Goal: Transaction & Acquisition: Register for event/course

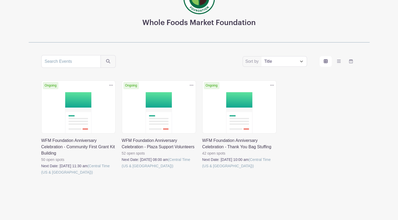
scroll to position [58, 0]
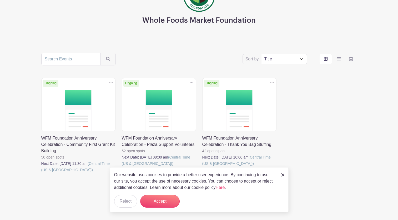
click at [282, 174] on img at bounding box center [283, 174] width 3 height 3
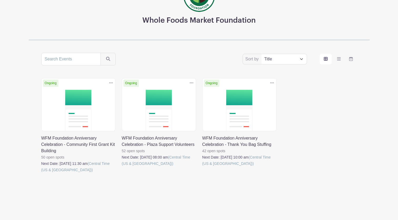
click at [203, 166] on link at bounding box center [203, 166] width 0 height 0
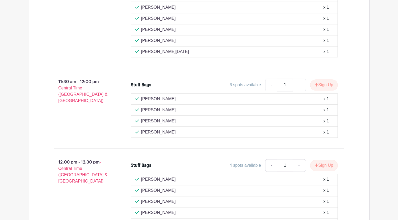
scroll to position [644, 0]
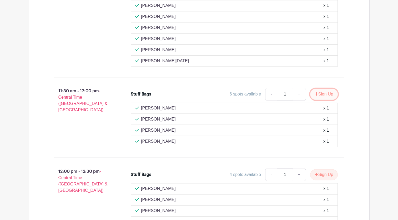
click at [330, 89] on button "Sign Up" at bounding box center [325, 93] width 28 height 11
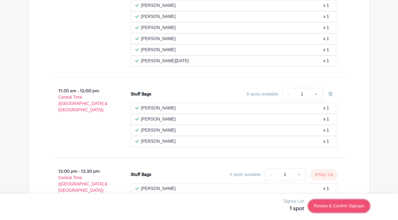
click at [344, 210] on link "Review & Confirm Signups" at bounding box center [339, 205] width 61 height 13
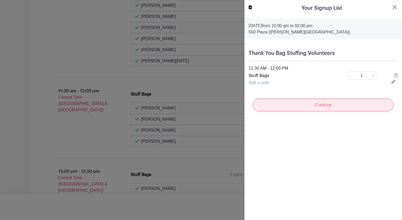
click at [311, 106] on input "Continue" at bounding box center [323, 104] width 141 height 13
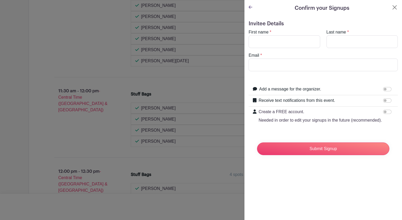
drag, startPoint x: 259, startPoint y: 32, endPoint x: 260, endPoint y: 42, distance: 10.6
click at [259, 32] on label "First name" at bounding box center [259, 32] width 20 height 6
click at [259, 35] on input "First name" at bounding box center [285, 41] width 72 height 13
click at [260, 42] on input "First name" at bounding box center [285, 41] width 72 height 13
type input "[PERSON_NAME]"
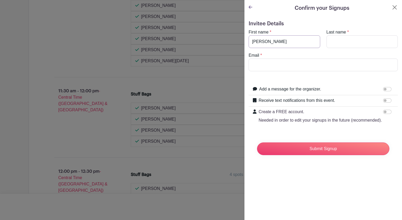
type input "[PERSON_NAME]"
drag, startPoint x: 324, startPoint y: 61, endPoint x: 227, endPoint y: 66, distance: 97.6
type input "[PERSON_NAME][EMAIL_ADDRESS][PERSON_NAME][DOMAIN_NAME]"
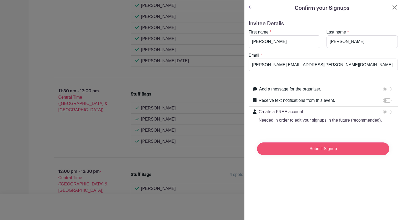
click at [326, 155] on input "Submit Signup" at bounding box center [323, 148] width 132 height 13
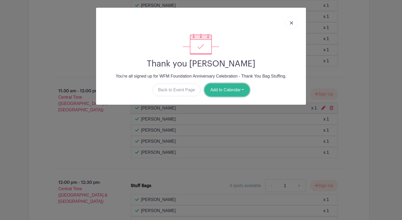
click at [221, 88] on button "Add to Calendar" at bounding box center [227, 89] width 45 height 13
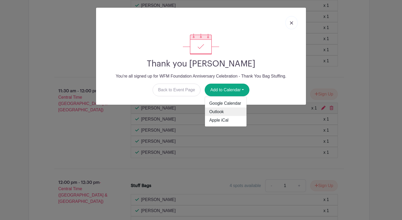
click at [224, 110] on link "Outlook" at bounding box center [226, 111] width 42 height 8
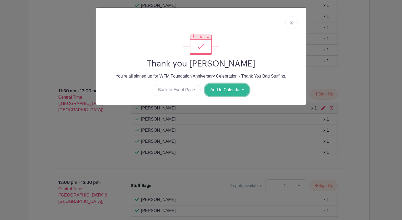
click at [223, 90] on button "Add to Calendar" at bounding box center [227, 89] width 45 height 13
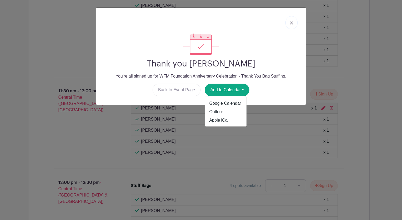
click at [84, 144] on div "Thank you [PERSON_NAME] You're all signed up for WFM Foundation Anniversary Cel…" at bounding box center [201, 110] width 402 height 220
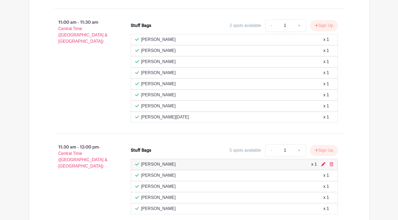
scroll to position [632, 0]
